Goal: Check status: Check status

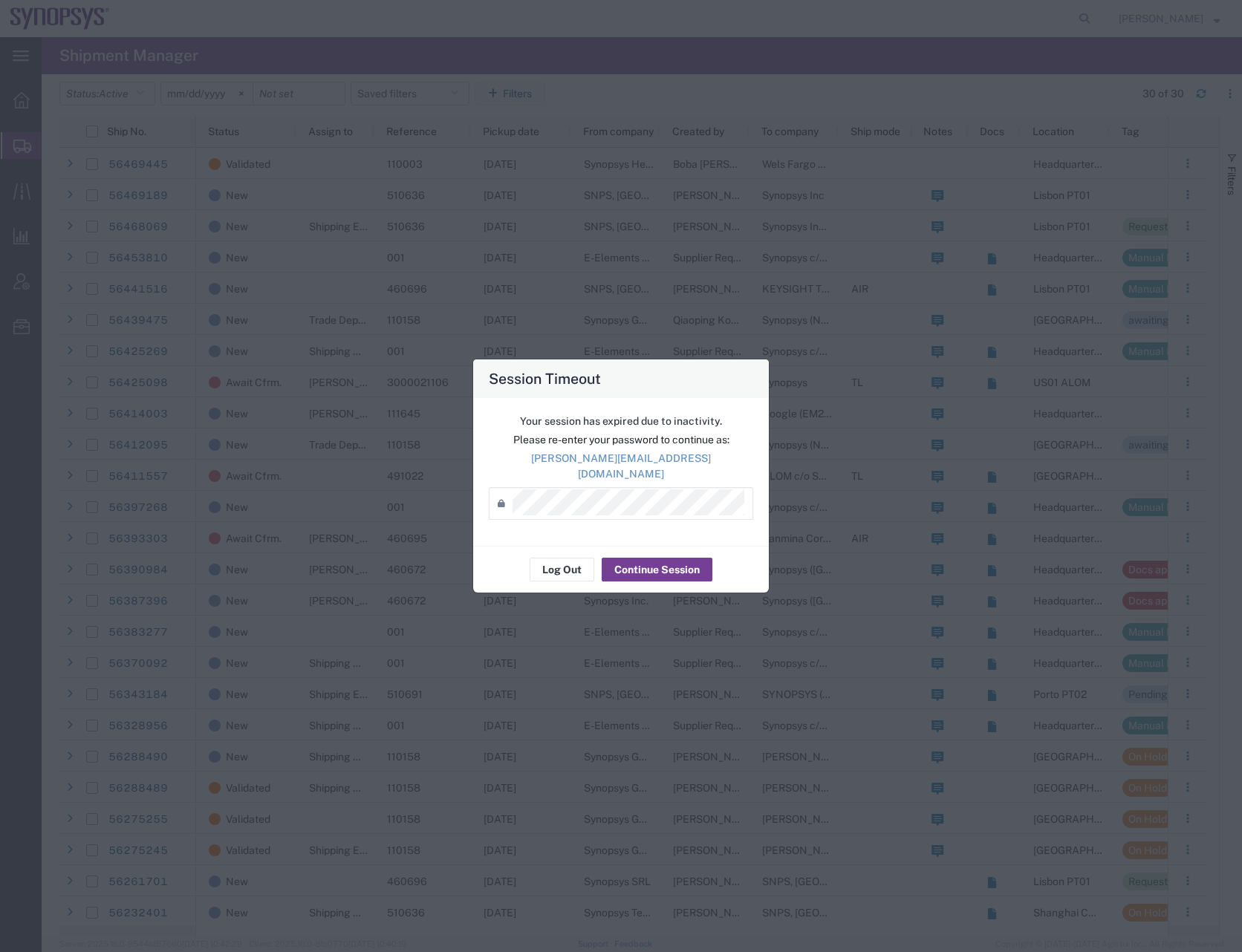
click at [672, 557] on button "Continue Session" at bounding box center [657, 569] width 110 height 24
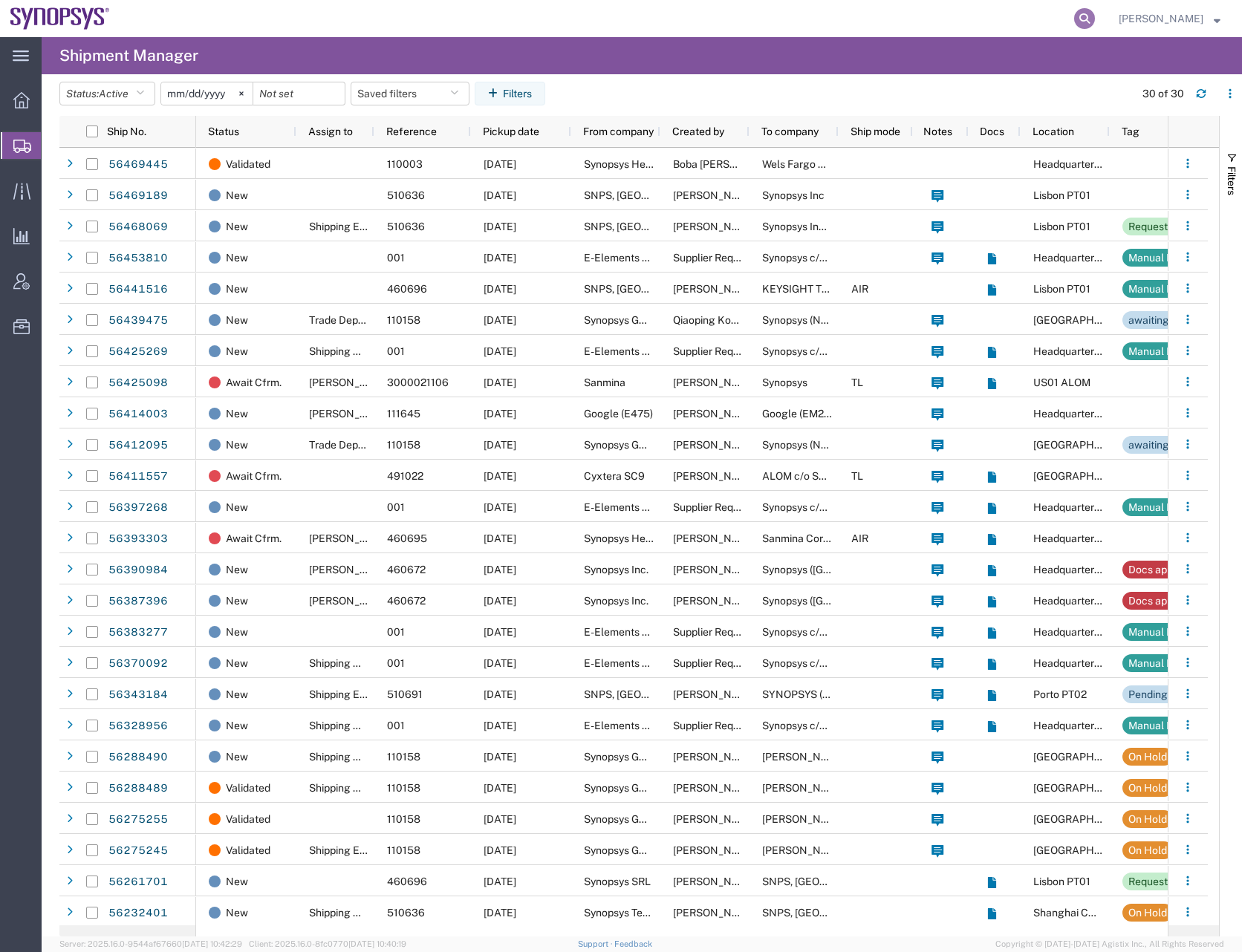
click at [1094, 17] on icon at bounding box center [1084, 19] width 20 height 20
click at [658, 23] on input "search" at bounding box center [848, 19] width 451 height 36
paste input "56411557"
type input "56411557"
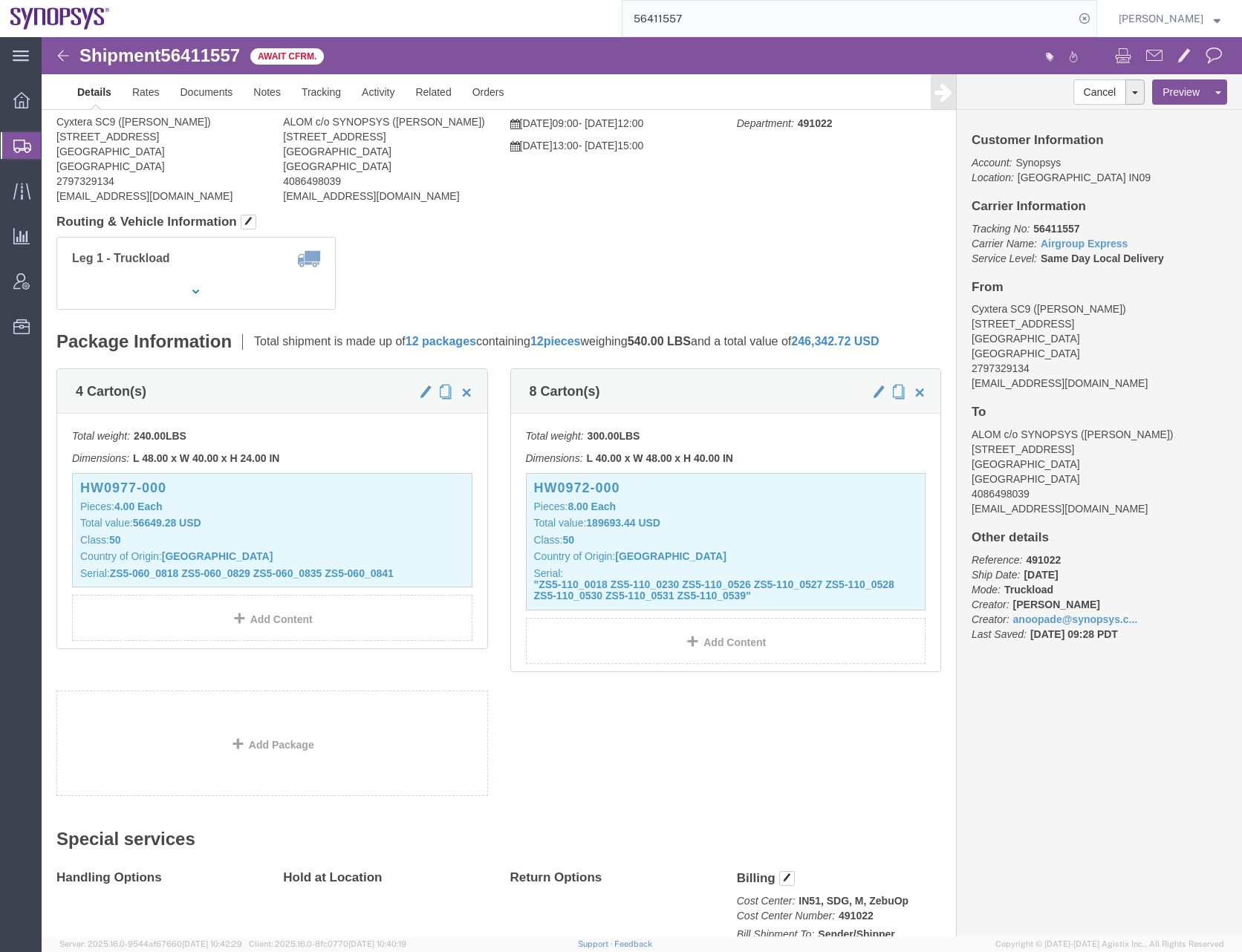
scroll to position [260, 0]
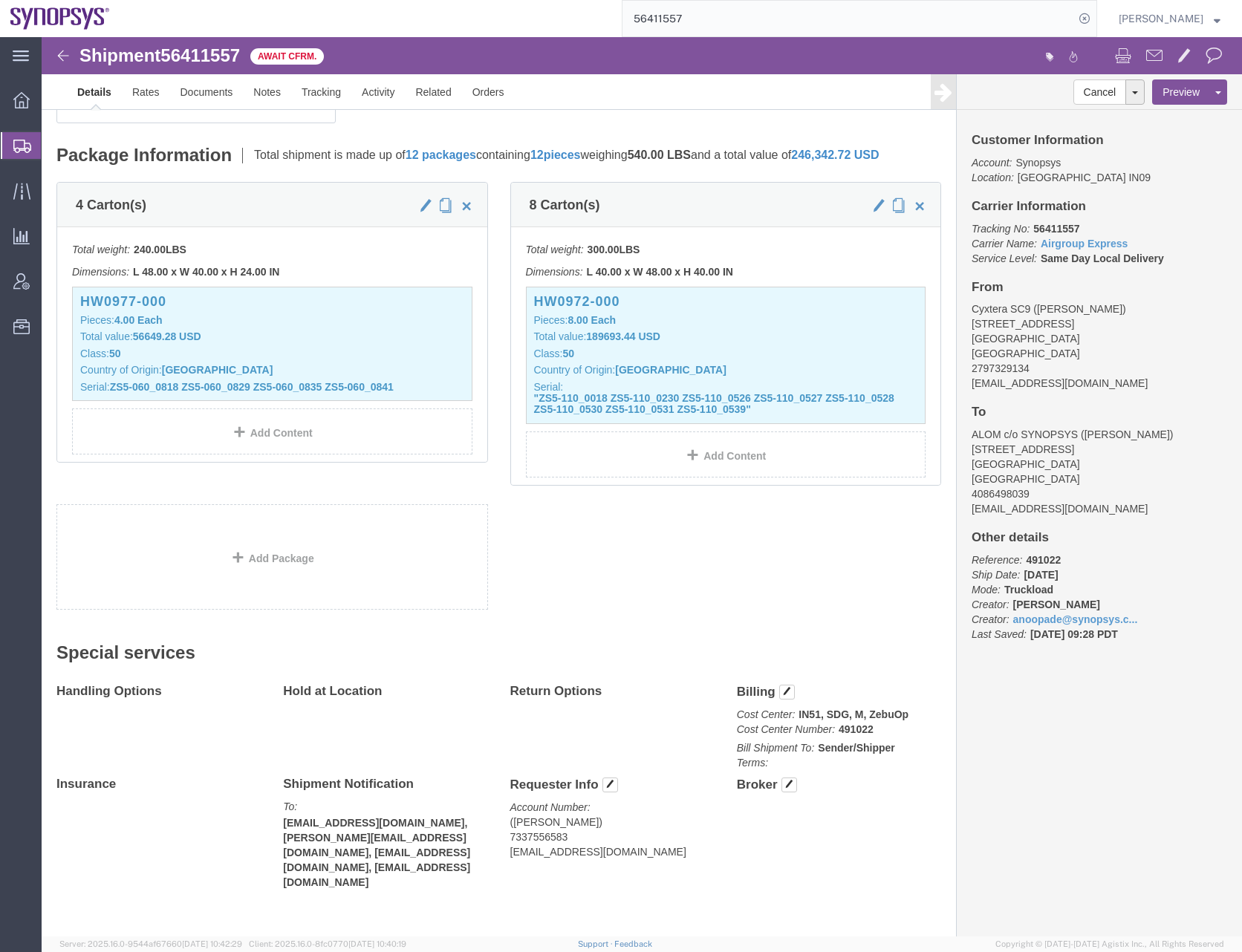
click div "4 Carton(s) Total weight: 240.00 LBS Dimensions: L 48.00 x W 40.00 x H 24.00 IN…"
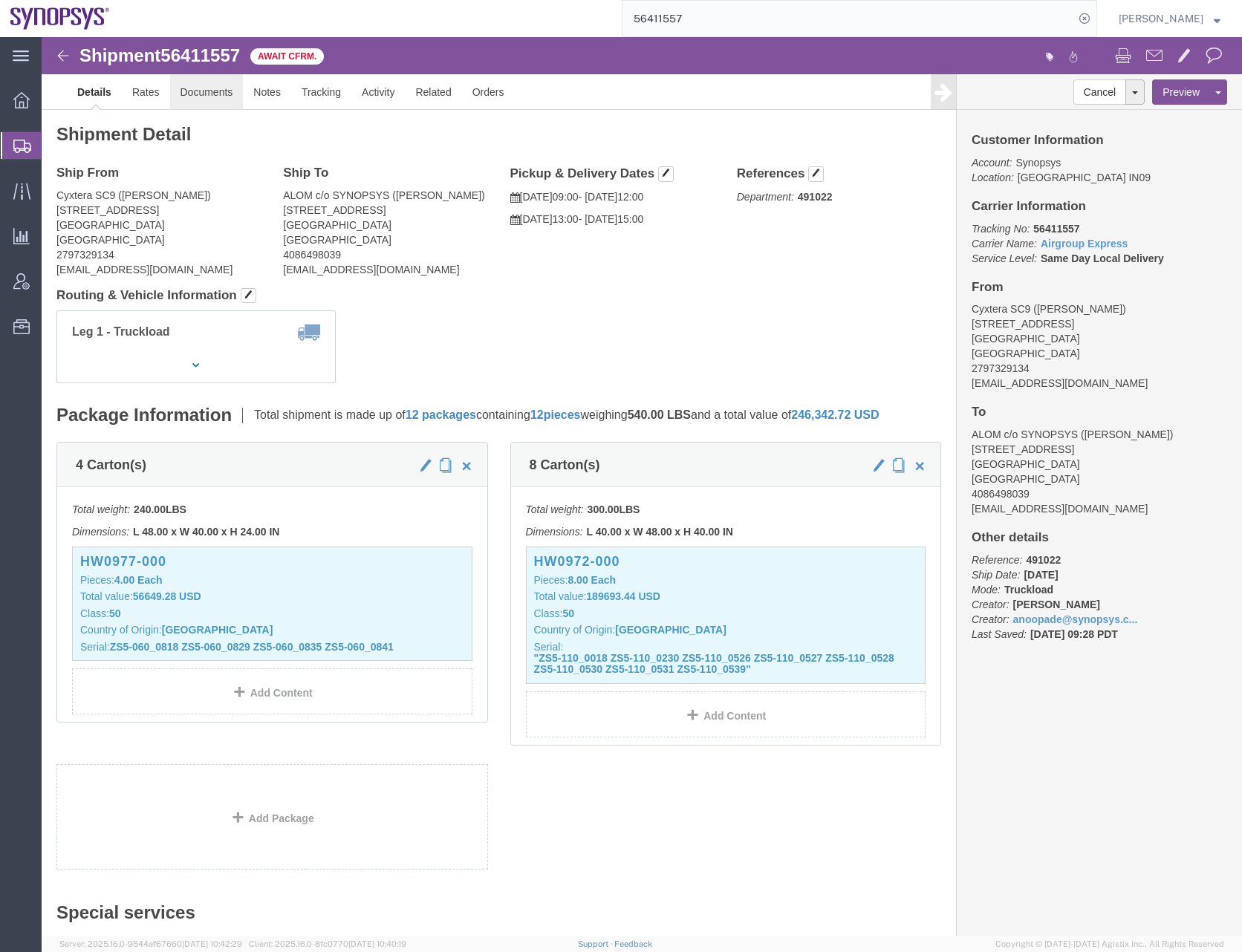
click link "Documents"
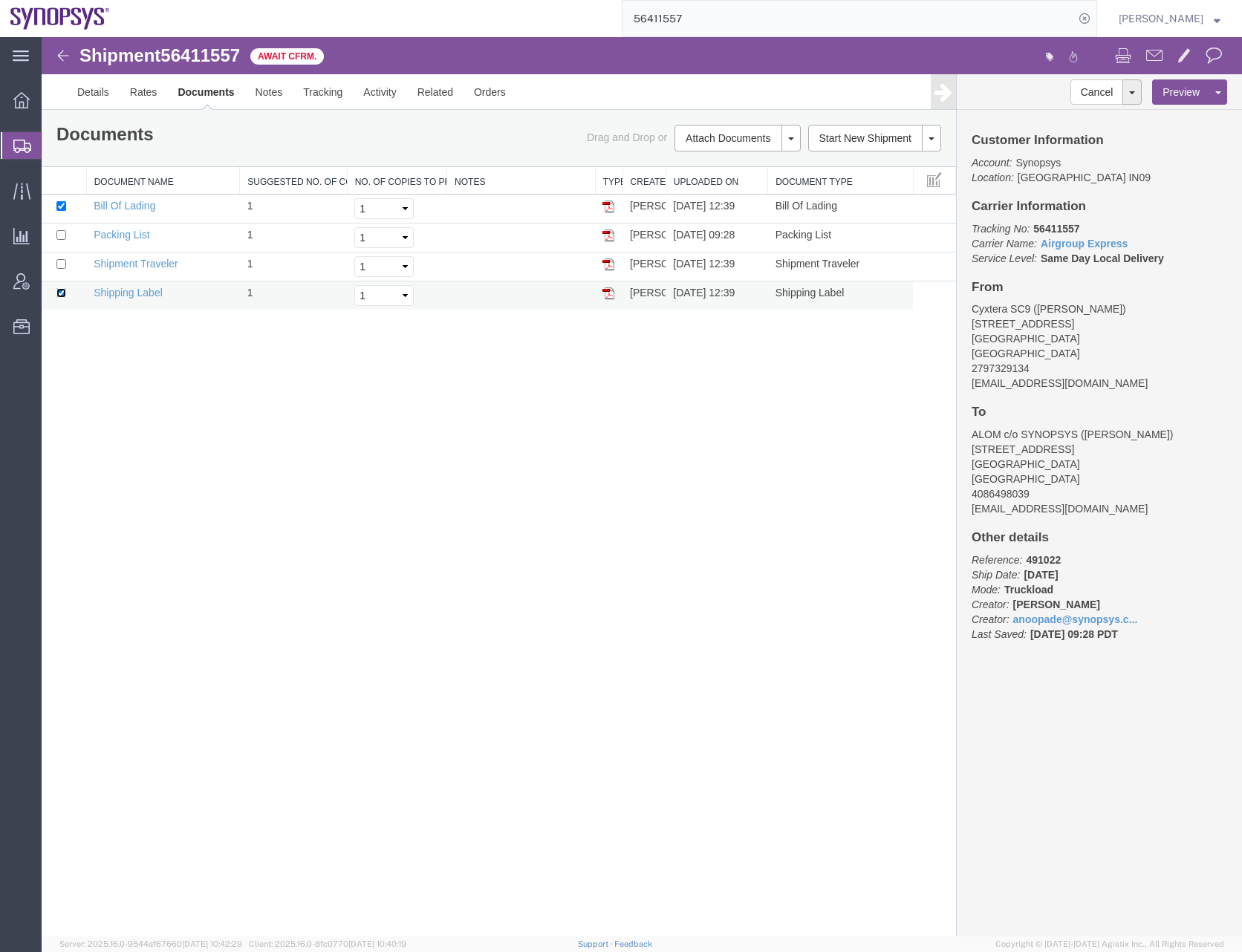
click at [59, 292] on input "checkbox" at bounding box center [60, 292] width 9 height 9
checkbox input "false"
click at [63, 232] on input "checkbox" at bounding box center [60, 234] width 9 height 9
checkbox input "true"
click at [720, 161] on link "Print Documents" at bounding box center [735, 163] width 129 height 22
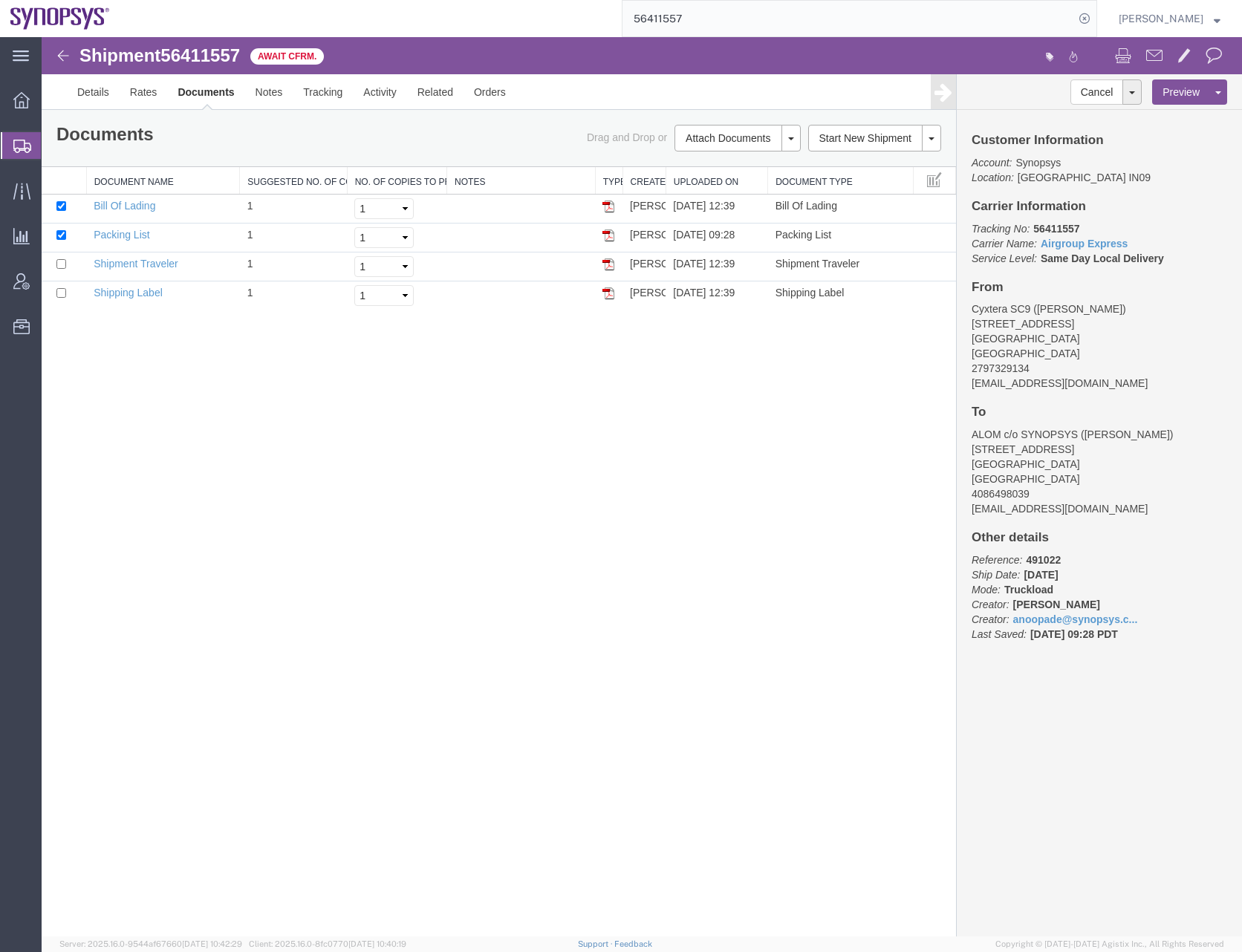
drag, startPoint x: 505, startPoint y: 522, endPoint x: 484, endPoint y: 523, distance: 21.0
click at [499, 527] on div "Shipment 56411557 4 of 4 Await Cfrm. Details Rates Documents Notes Tracking Act…" at bounding box center [641, 487] width 1200 height 899
click at [97, 94] on link "Details" at bounding box center [93, 92] width 53 height 36
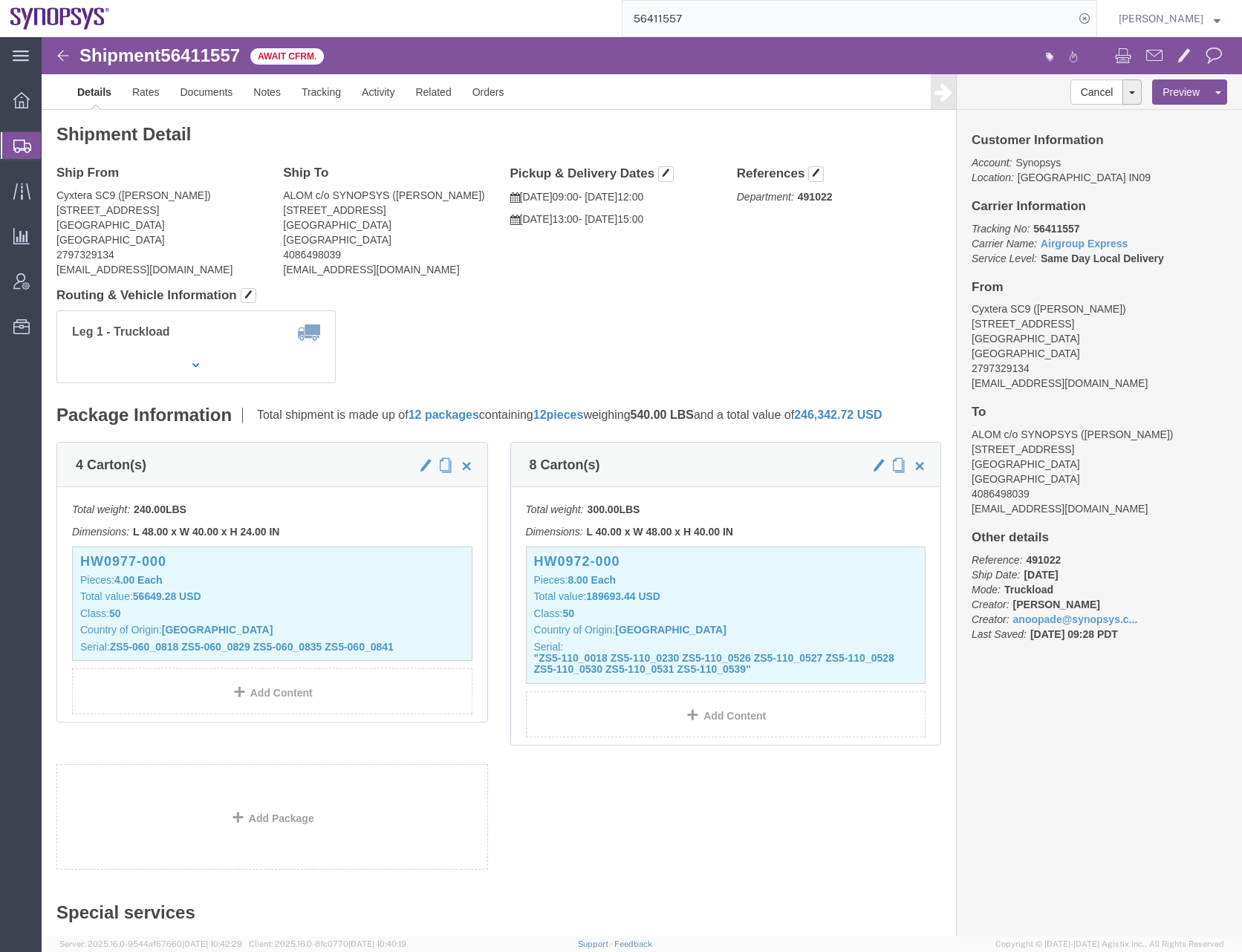
scroll to position [260, 0]
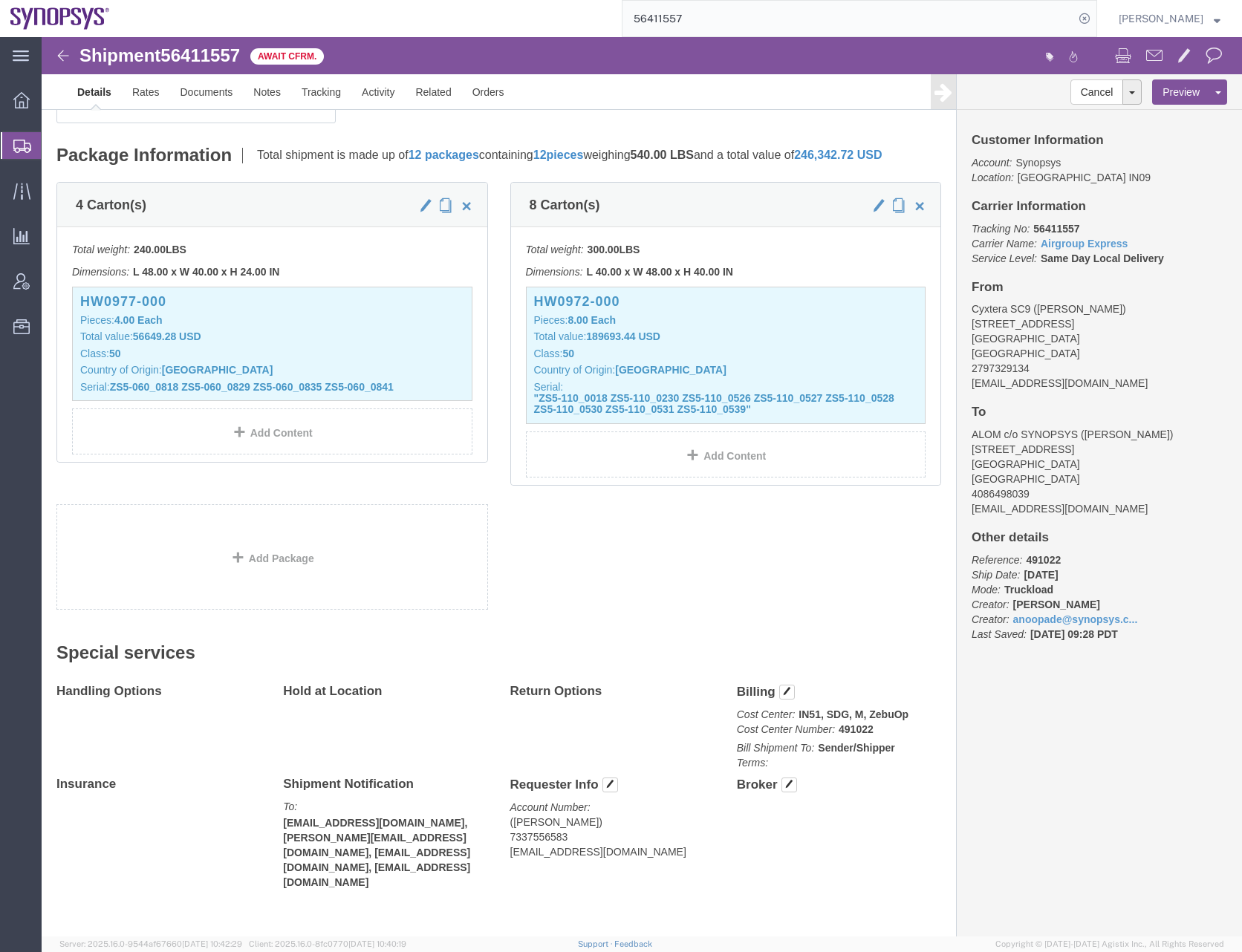
click div "4 Carton(s) Total weight: 240.00 LBS Dimensions: L 48.00 x W 40.00 x H 24.00 IN…"
click at [29, 151] on icon at bounding box center [22, 146] width 18 height 14
